Goal: Task Accomplishment & Management: Use online tool/utility

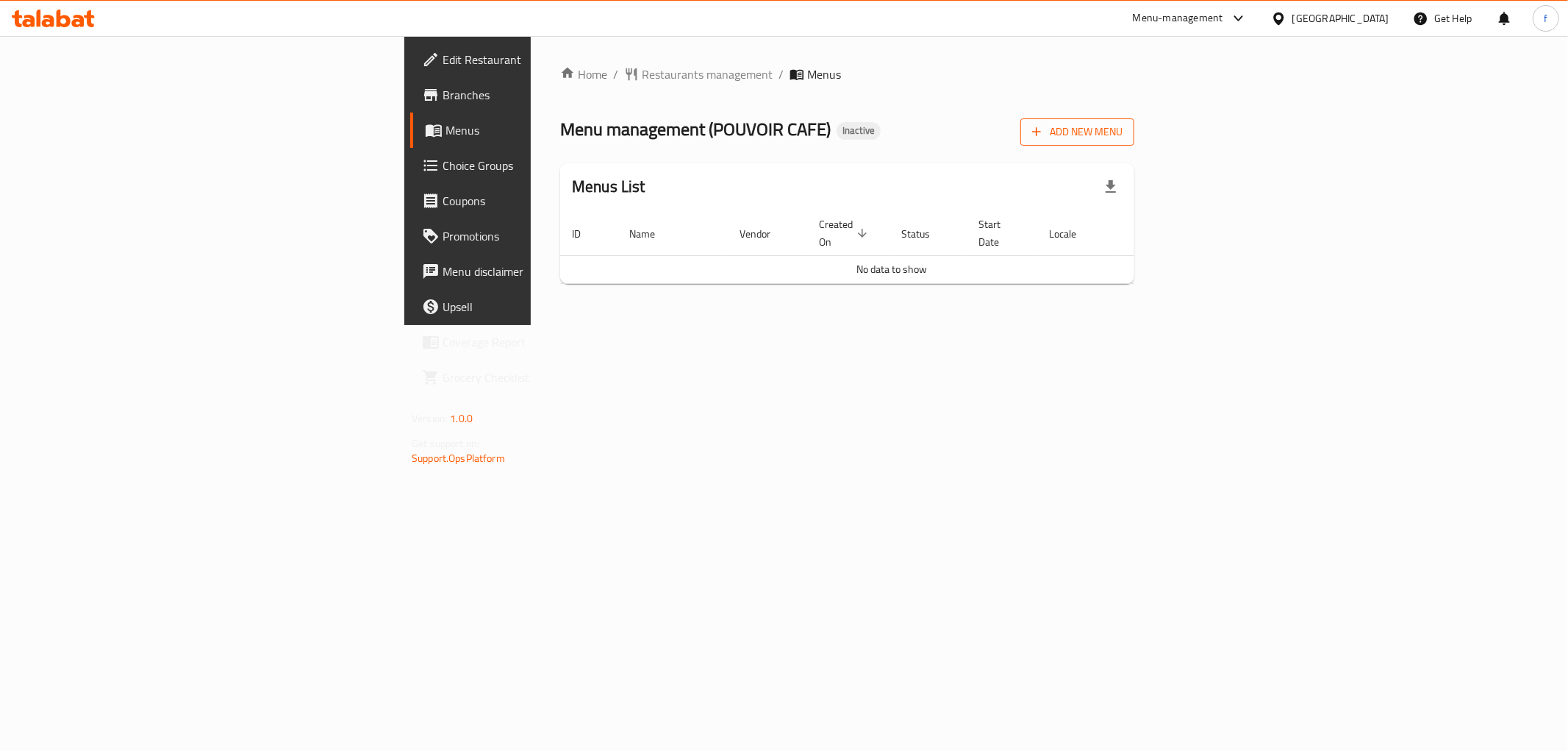
click at [1123, 126] on span "Add New Menu" at bounding box center [1077, 132] width 90 height 18
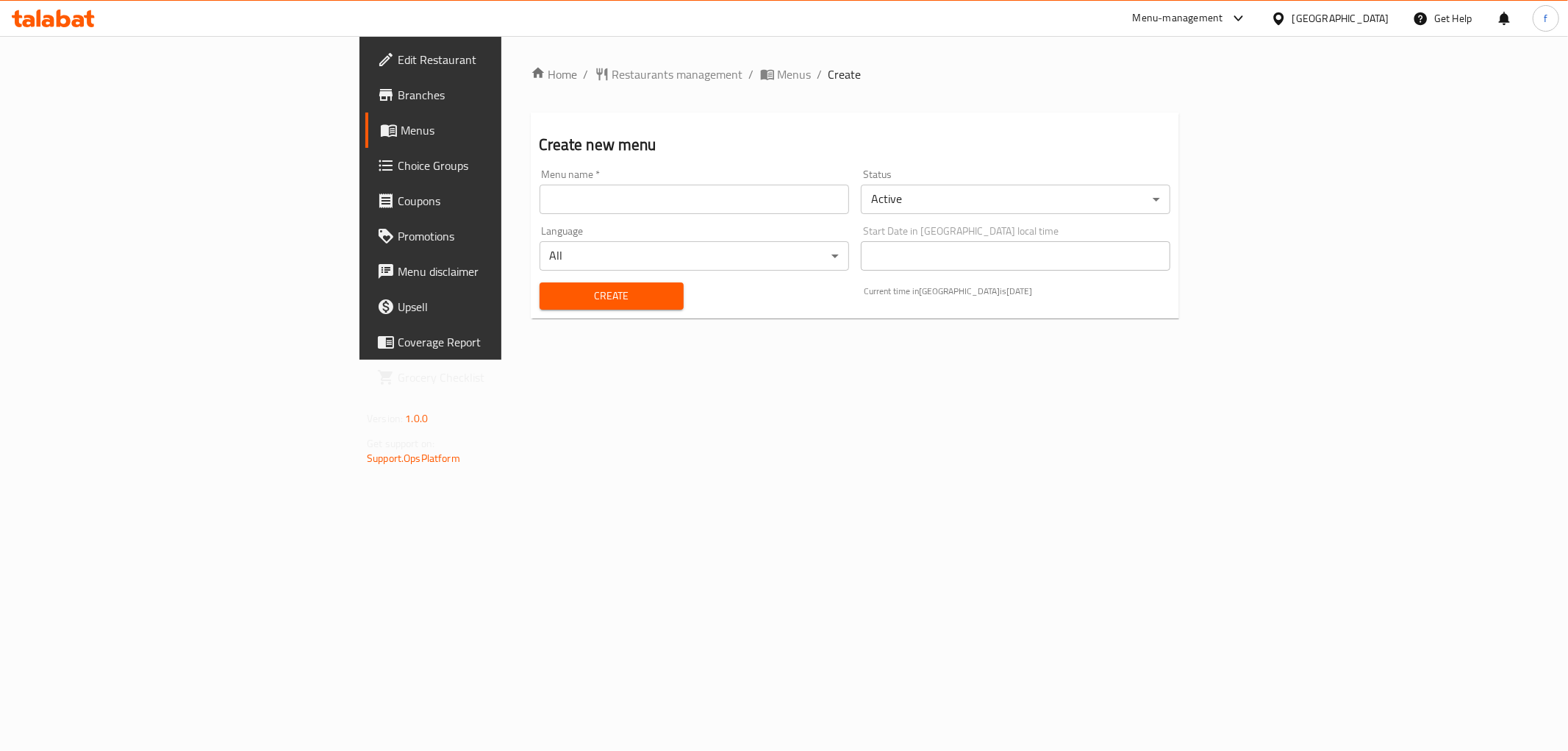
click at [701, 216] on div "Menu name   * Menu name *" at bounding box center [693, 191] width 321 height 56
click at [643, 192] on input "text" at bounding box center [694, 199] width 309 height 29
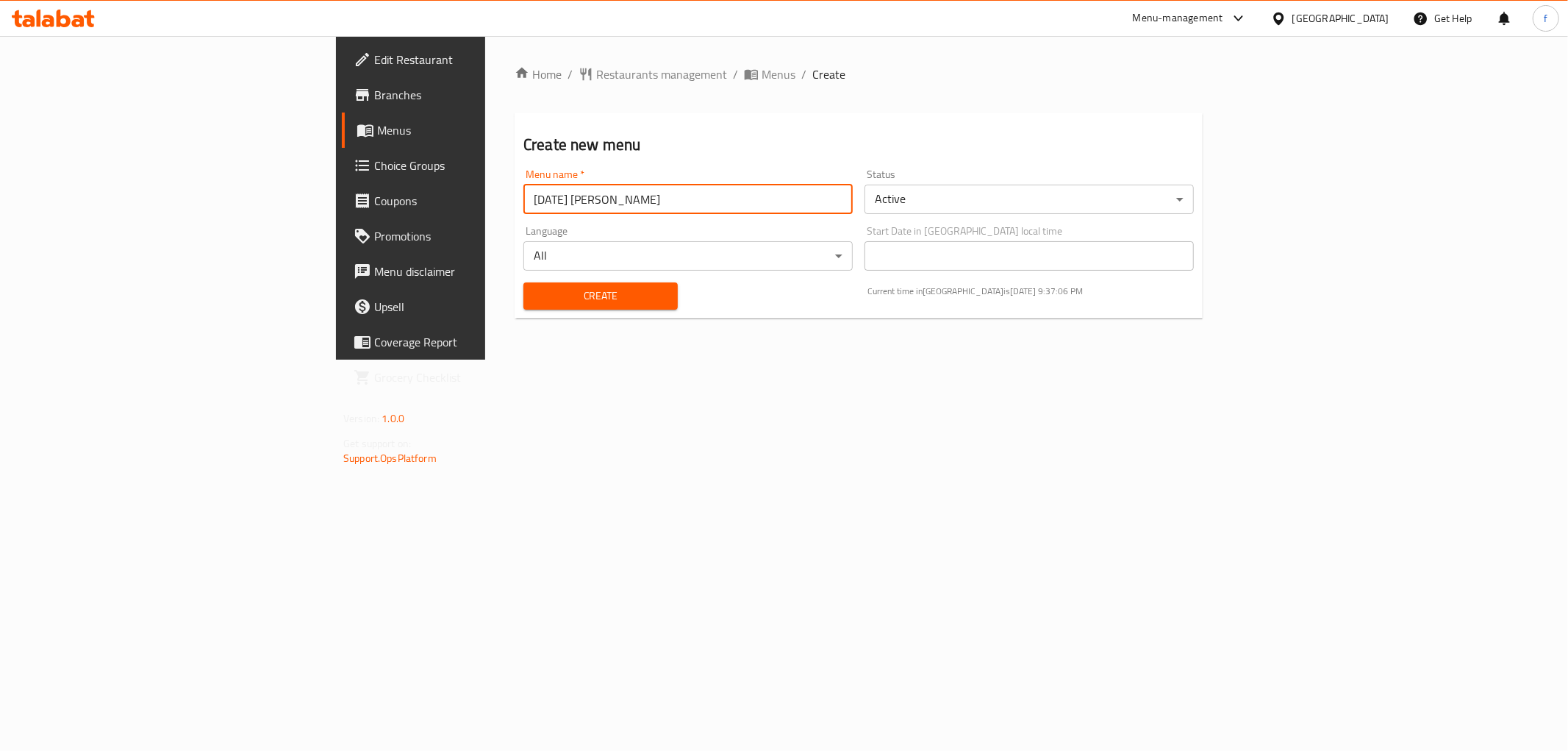
click at [524, 197] on input "17/9/2025 Fares Ahmed" at bounding box center [688, 199] width 330 height 29
type input "[DATE]"
click at [870, 287] on div "Create Current time in Oman is 17 Sep 2025 9:37:10 PM" at bounding box center [859, 296] width 688 height 45
click at [535, 295] on span "Create" at bounding box center [600, 296] width 131 height 18
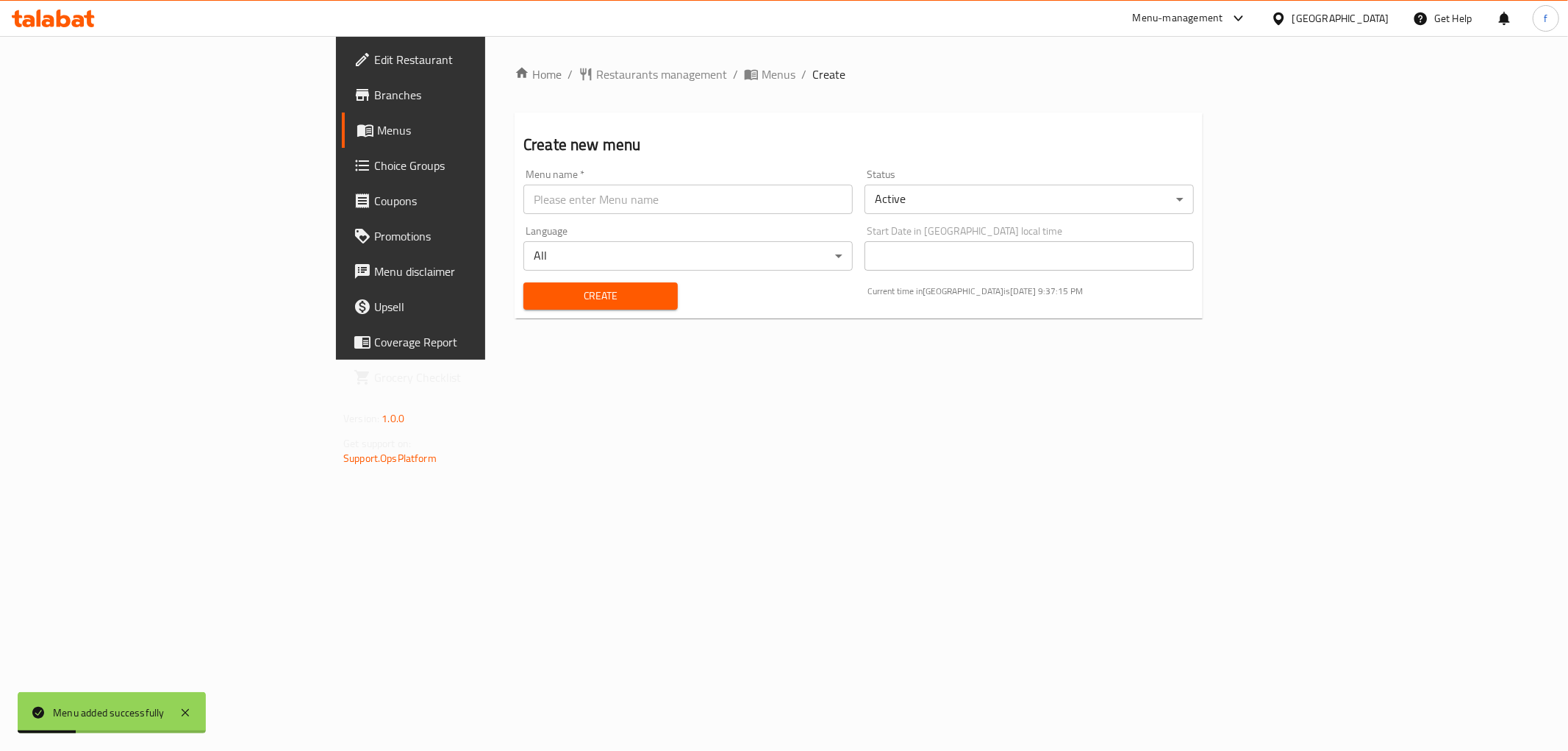
click at [377, 137] on span "Menus" at bounding box center [481, 130] width 208 height 17
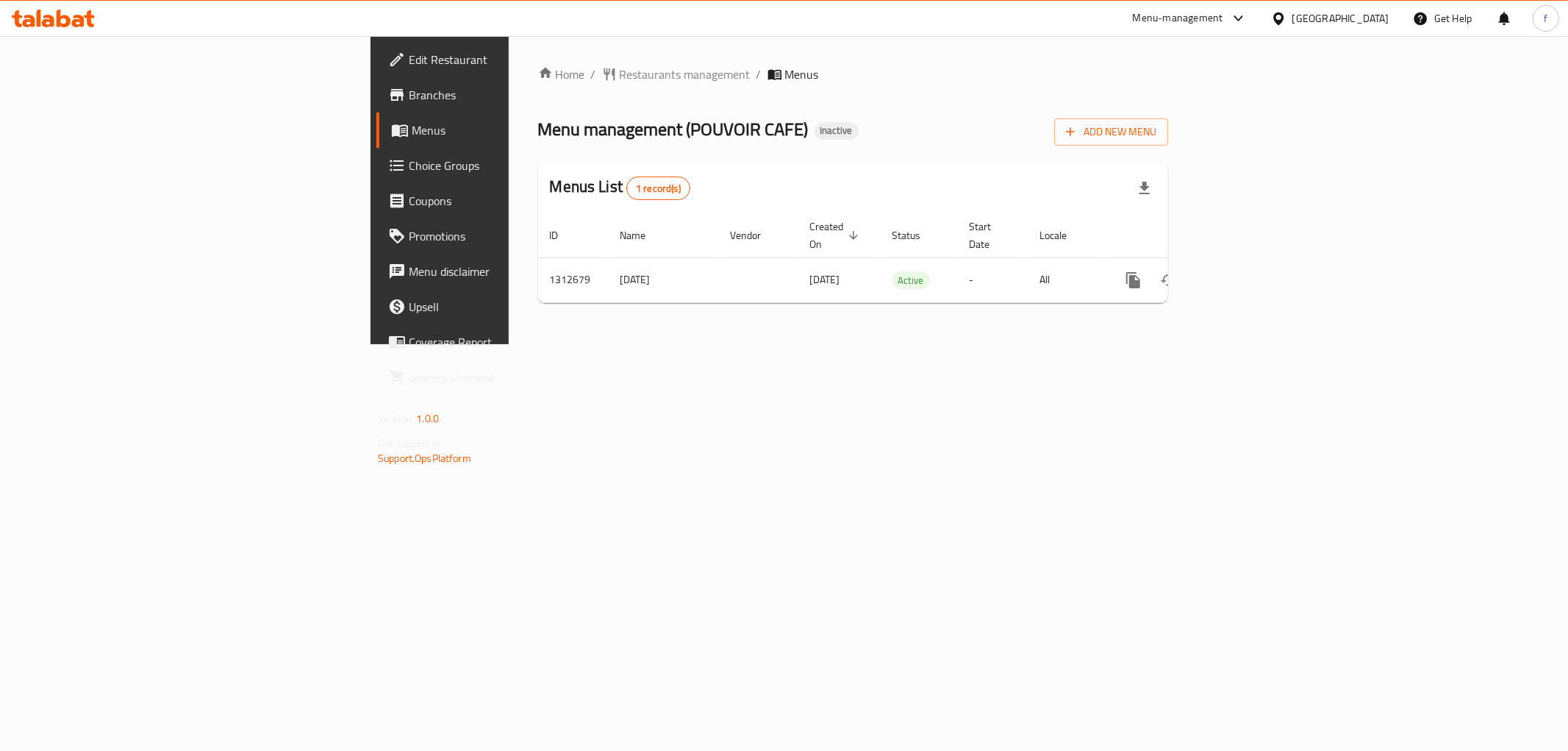
click at [409, 62] on span "Edit Restaurant" at bounding box center [515, 59] width 211 height 17
